Goal: Task Accomplishment & Management: Manage account settings

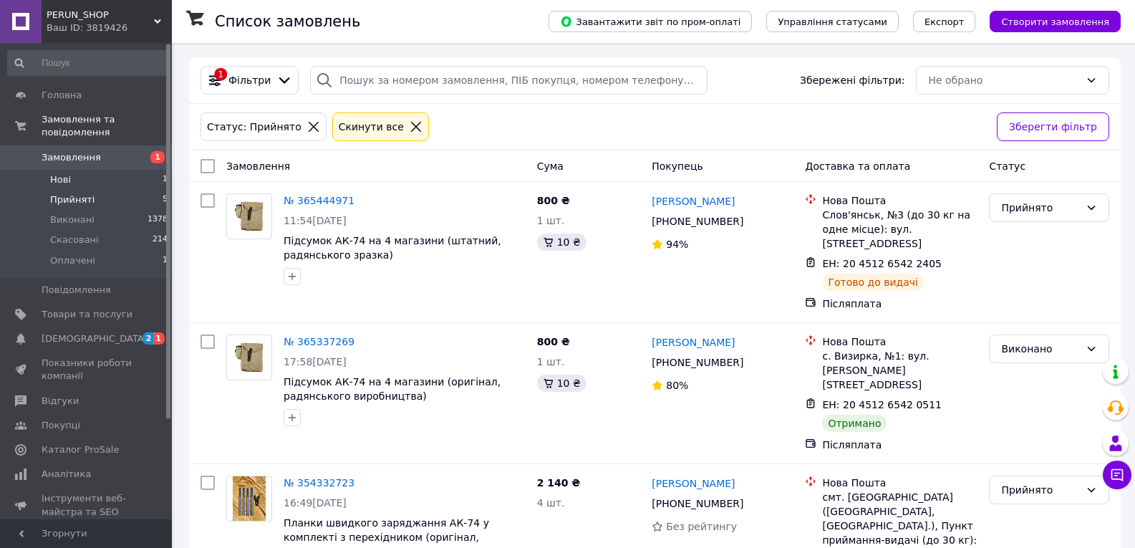
click at [153, 170] on li "Нові 1" at bounding box center [88, 180] width 176 height 20
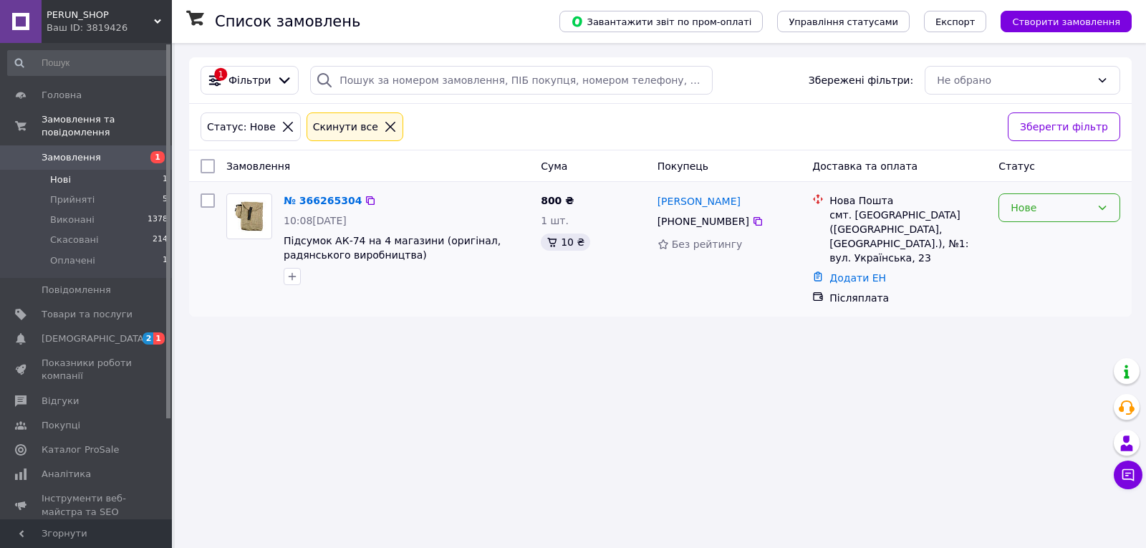
click at [1076, 209] on div "Нове" at bounding box center [1050, 208] width 80 height 16
click at [1051, 231] on li "Прийнято" at bounding box center [1059, 239] width 120 height 26
click at [153, 251] on li "Оплачені 1" at bounding box center [88, 264] width 176 height 27
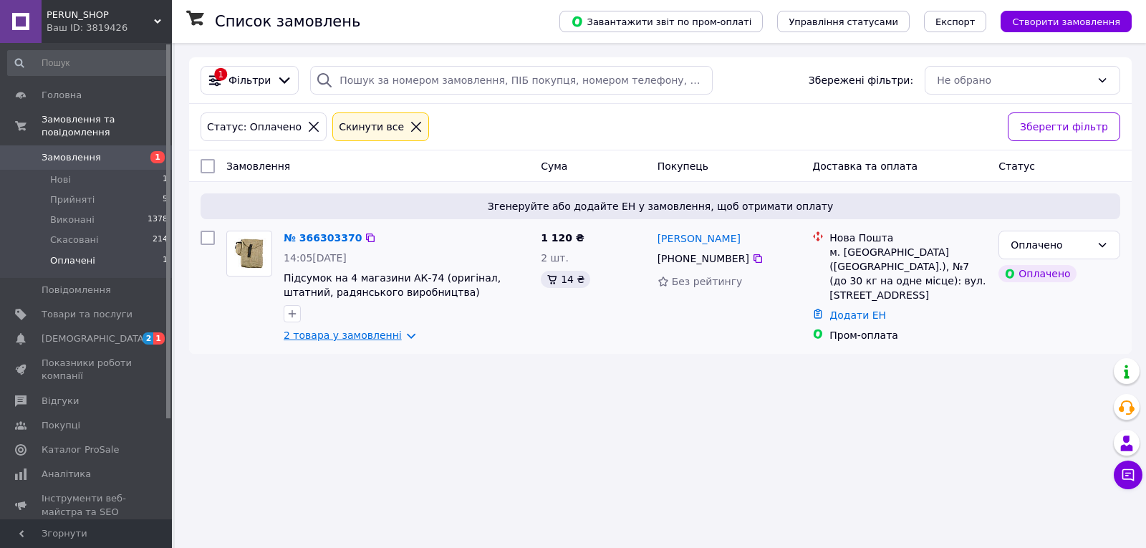
click at [344, 334] on link "2 товара у замовленні" at bounding box center [343, 334] width 118 height 11
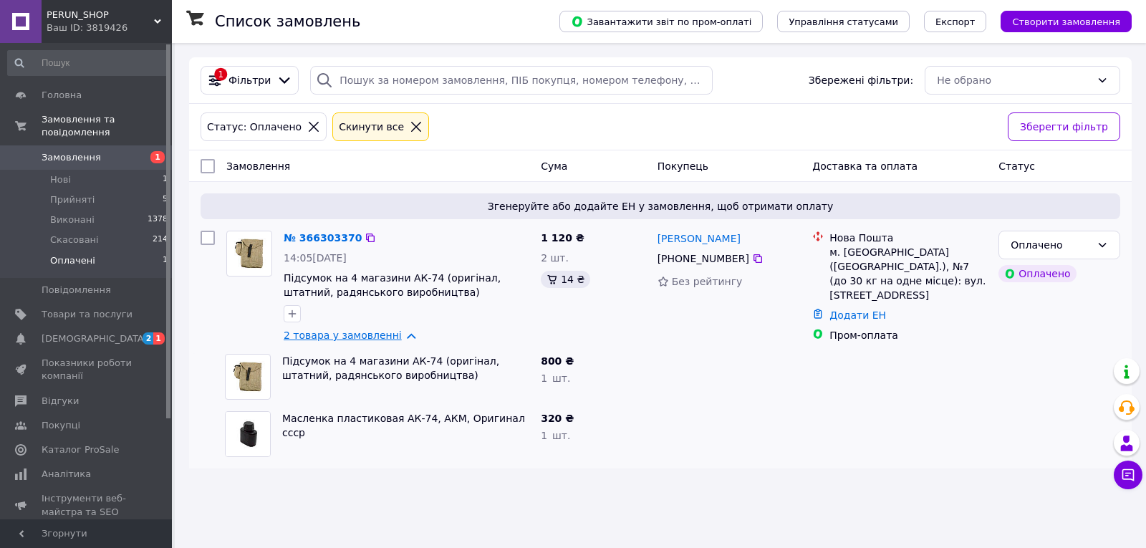
click at [344, 334] on link "2 товара у замовленні" at bounding box center [343, 334] width 118 height 11
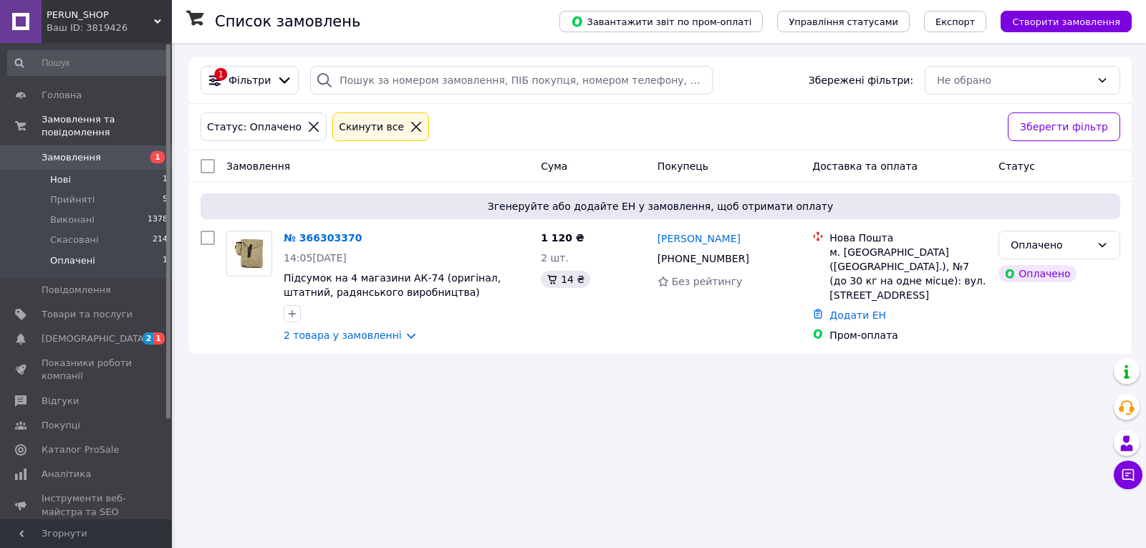
click at [137, 170] on li "Нові 1" at bounding box center [88, 180] width 176 height 20
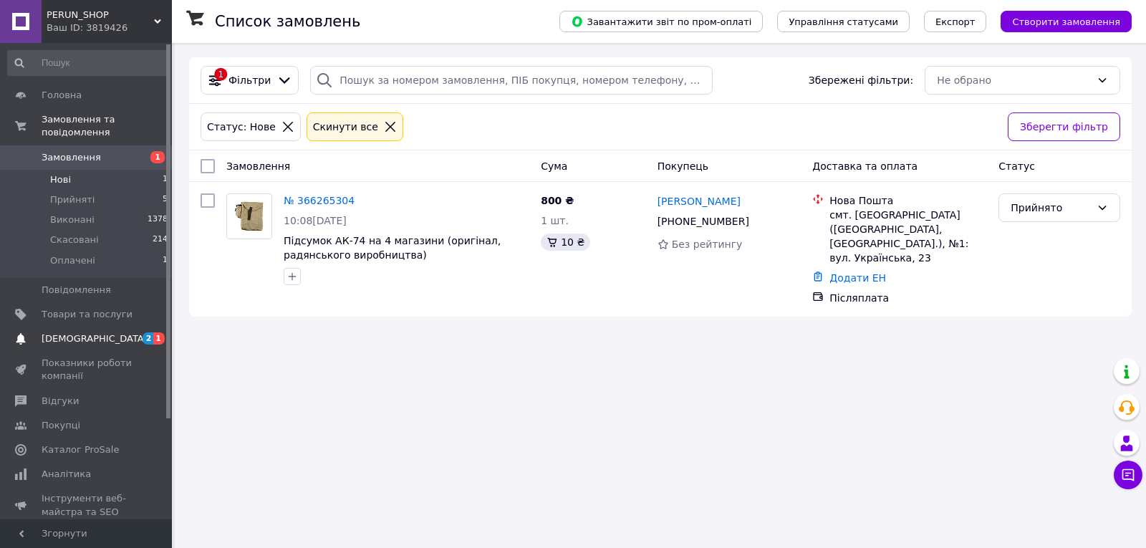
click at [137, 332] on span "2 1" at bounding box center [151, 338] width 39 height 13
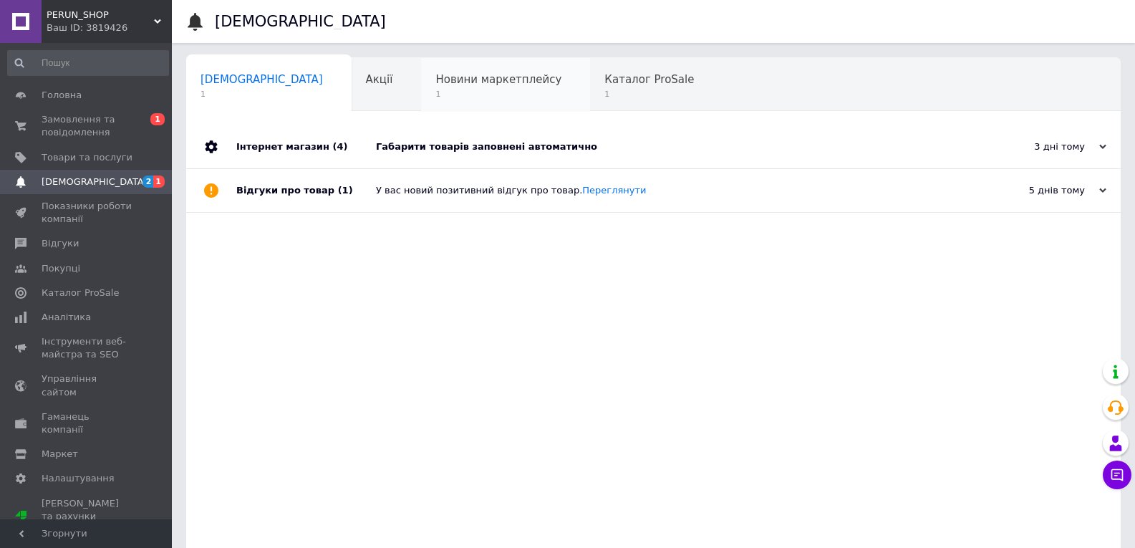
click at [435, 76] on span "Новини маркетплейсу" at bounding box center [498, 79] width 126 height 13
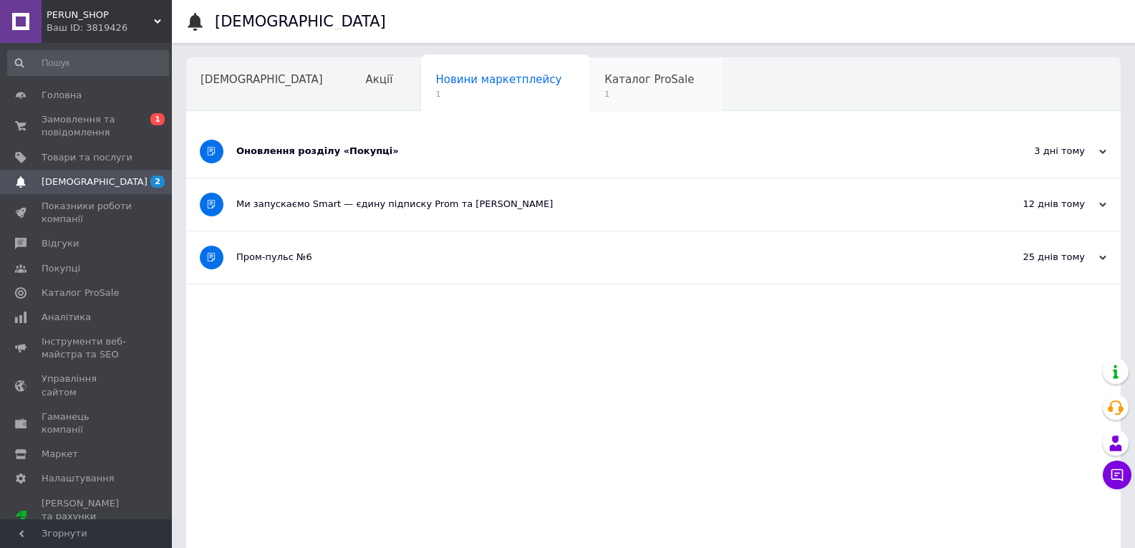
click at [604, 93] on span "1" at bounding box center [649, 94] width 90 height 11
